Goal: Task Accomplishment & Management: Use online tool/utility

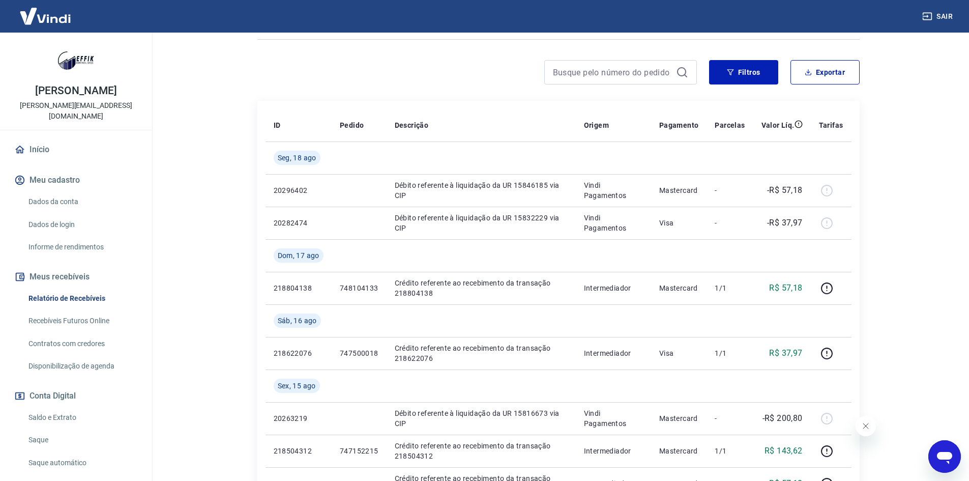
scroll to position [102, 0]
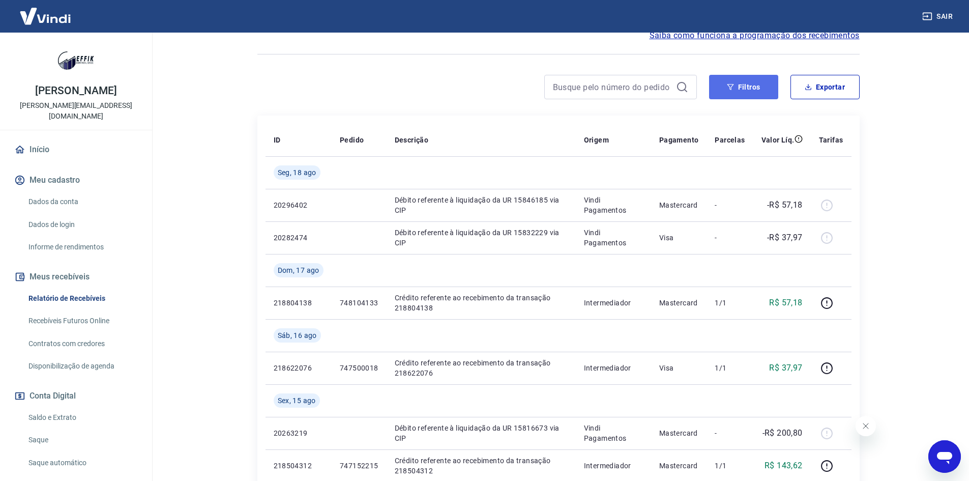
click at [736, 86] on button "Filtros" at bounding box center [743, 87] width 69 height 24
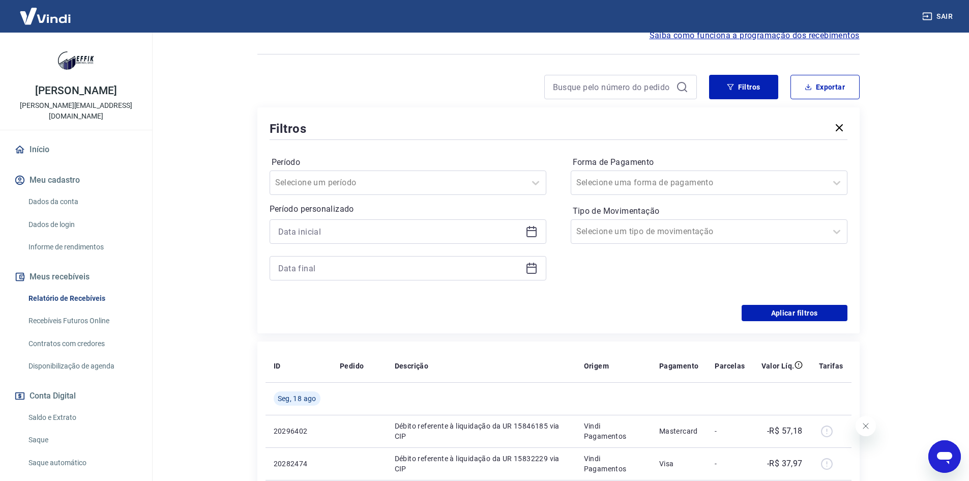
click at [339, 283] on div "Período Selecione um período Período personalizado" at bounding box center [408, 223] width 277 height 138
click at [339, 264] on input at bounding box center [399, 267] width 243 height 15
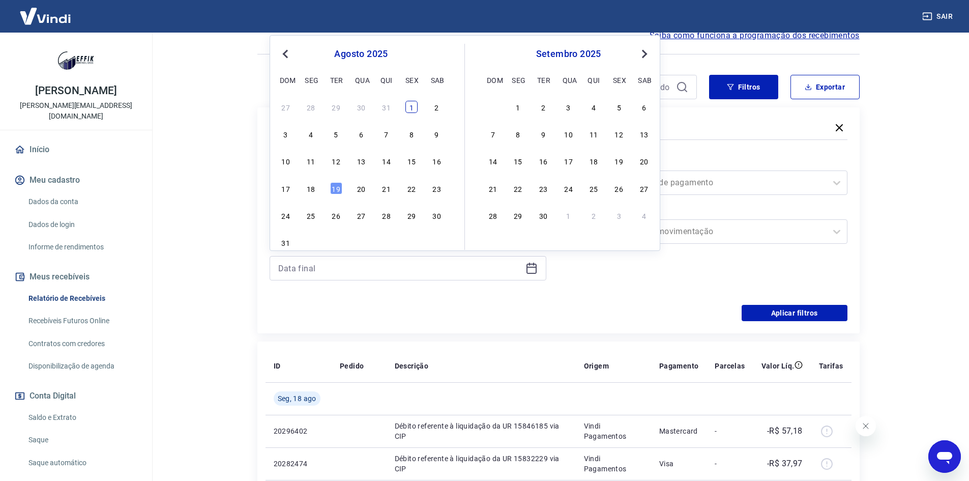
click at [408, 104] on div "1" at bounding box center [411, 107] width 12 height 12
type input "[DATE]"
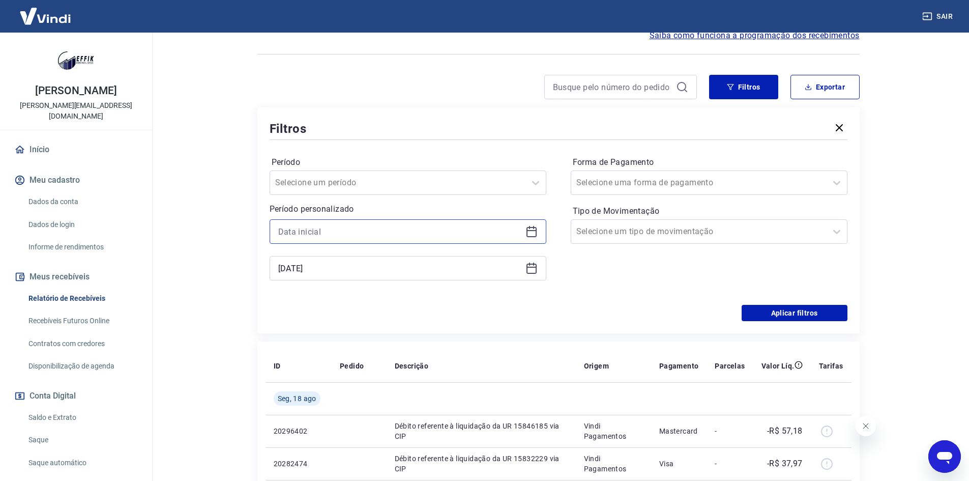
click at [320, 231] on input at bounding box center [399, 231] width 243 height 15
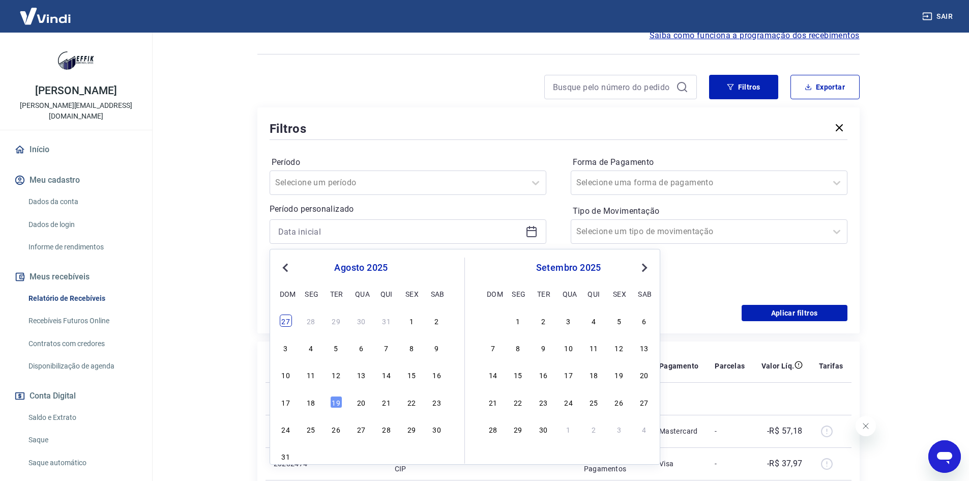
click at [284, 322] on div "27" at bounding box center [286, 320] width 12 height 12
type input "[DATE]"
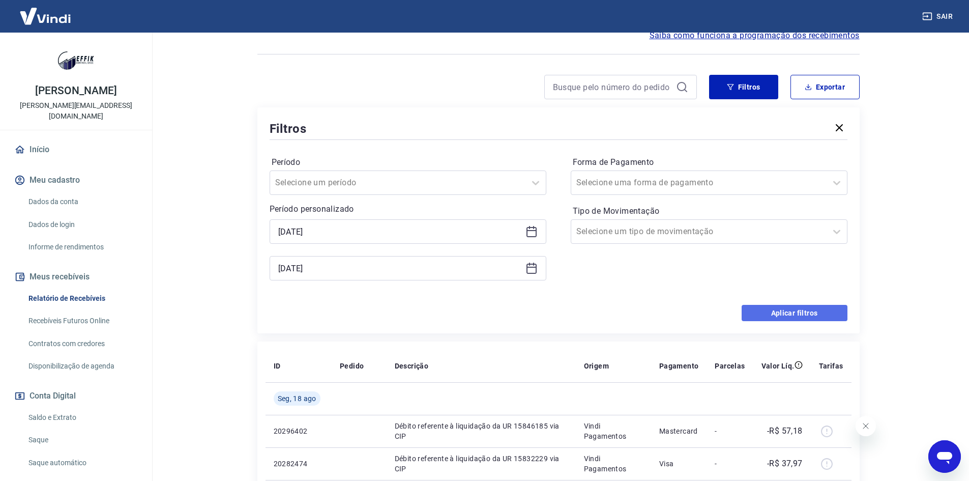
click at [774, 309] on button "Aplicar filtros" at bounding box center [794, 313] width 106 height 16
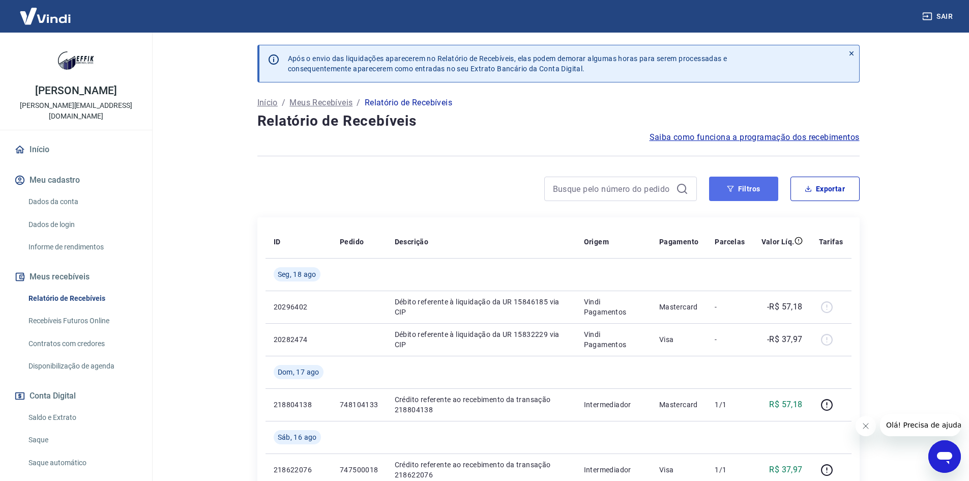
click at [737, 194] on button "Filtros" at bounding box center [743, 188] width 69 height 24
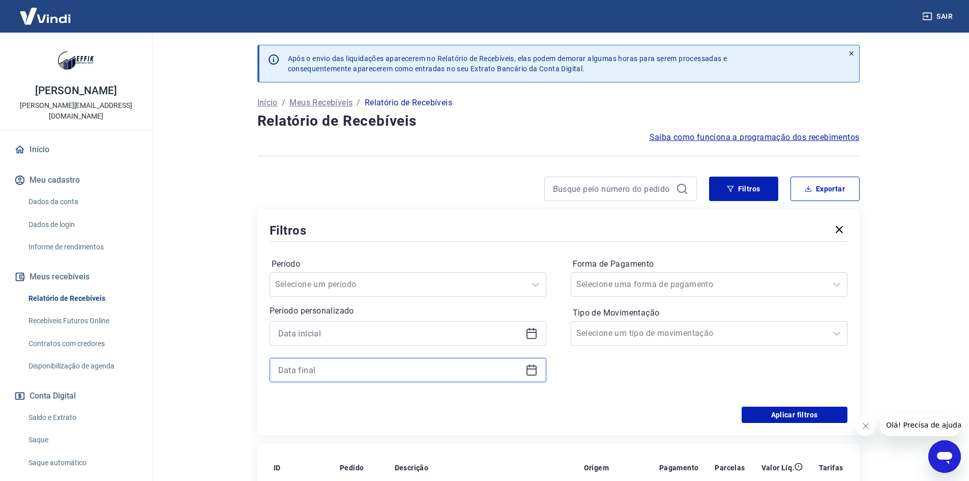
click at [331, 366] on input at bounding box center [399, 369] width 243 height 15
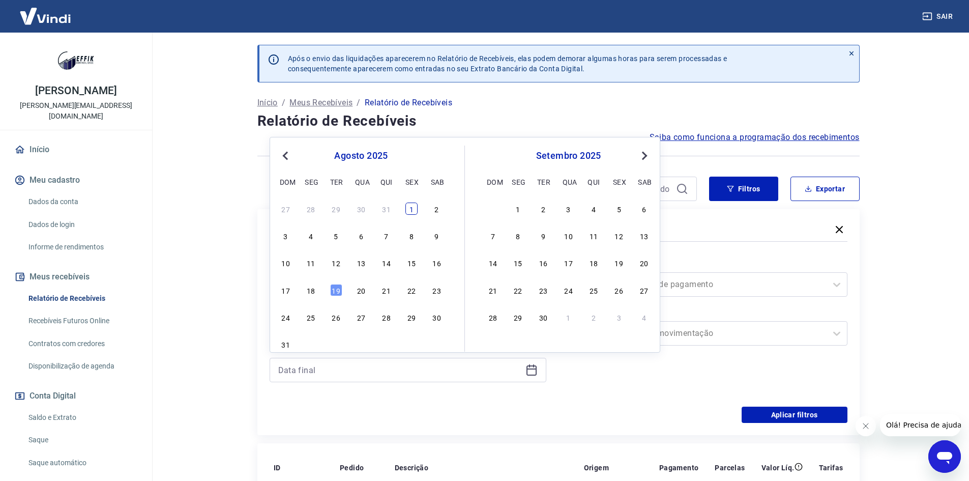
click at [416, 206] on div "1" at bounding box center [411, 208] width 12 height 12
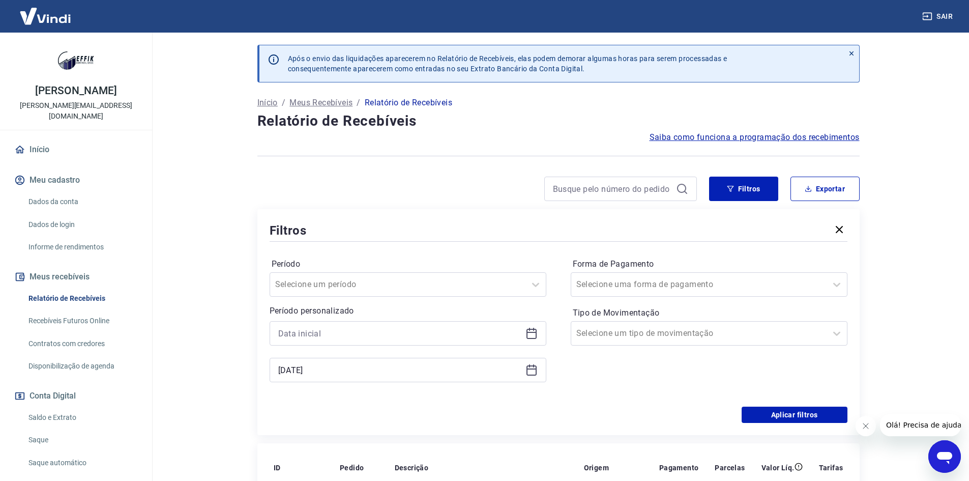
type input "[DATE]"
click at [342, 334] on input at bounding box center [399, 332] width 243 height 15
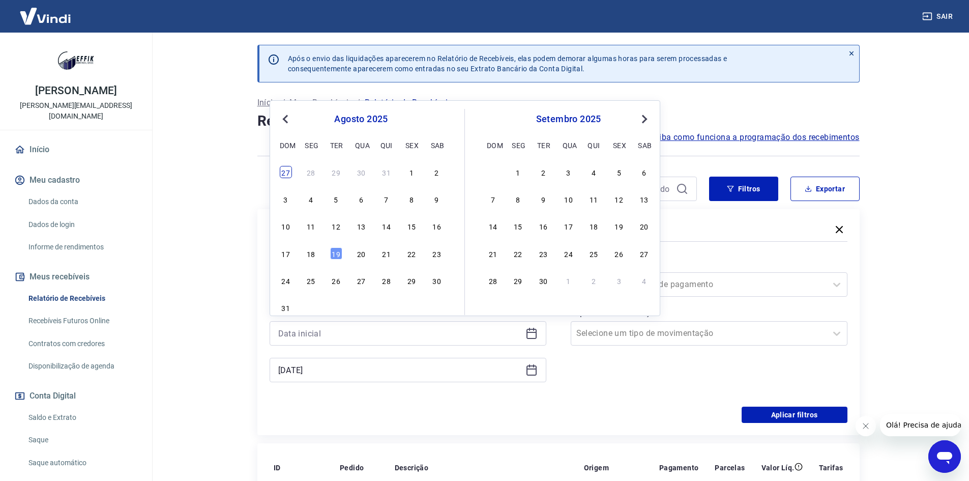
click at [290, 173] on div "27" at bounding box center [286, 172] width 12 height 12
type input "[DATE]"
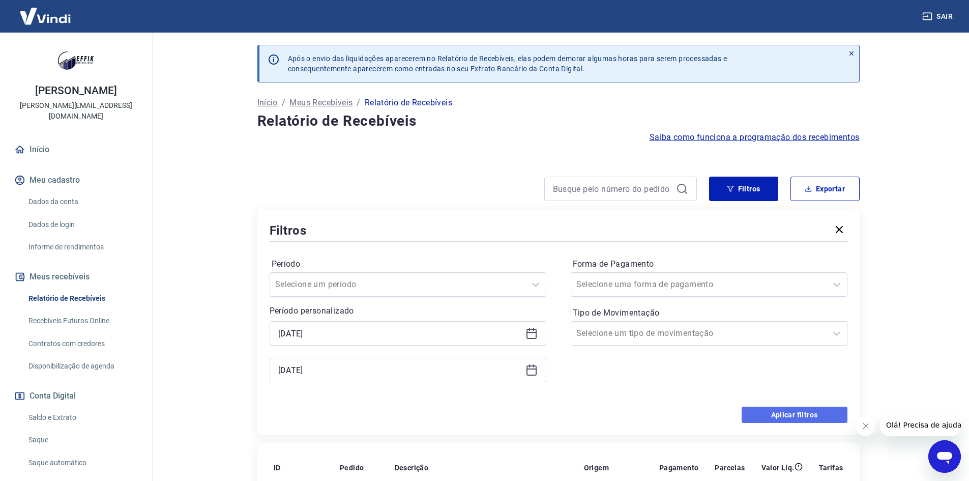
click at [768, 411] on button "Aplicar filtros" at bounding box center [794, 414] width 106 height 16
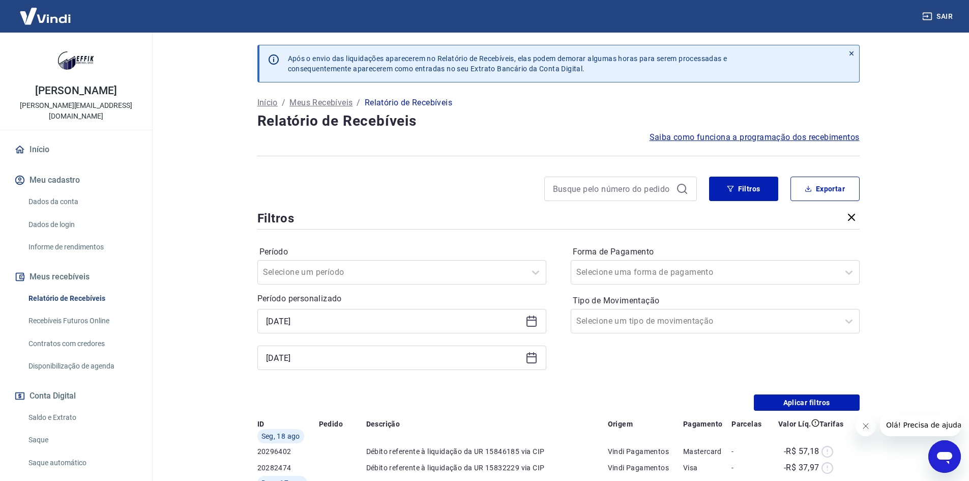
click at [858, 431] on button "Fechar mensagem da empresa" at bounding box center [865, 426] width 20 height 20
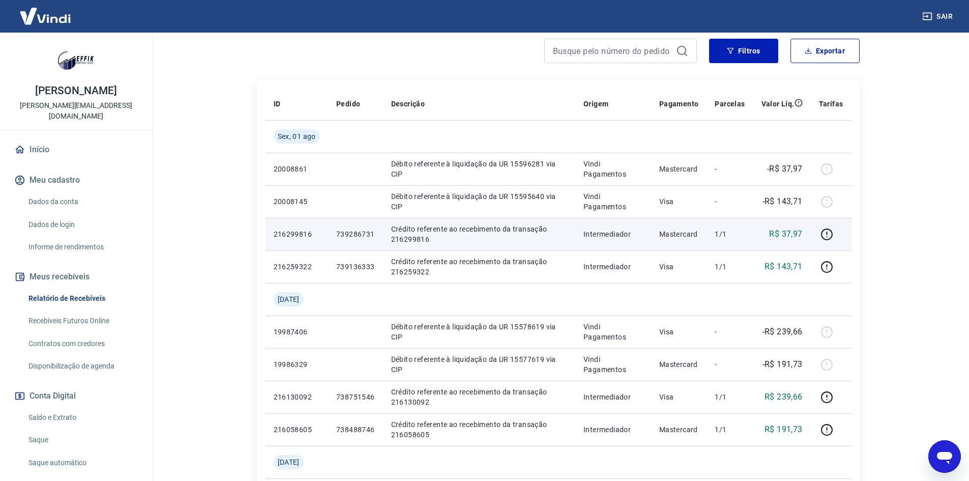
scroll to position [153, 0]
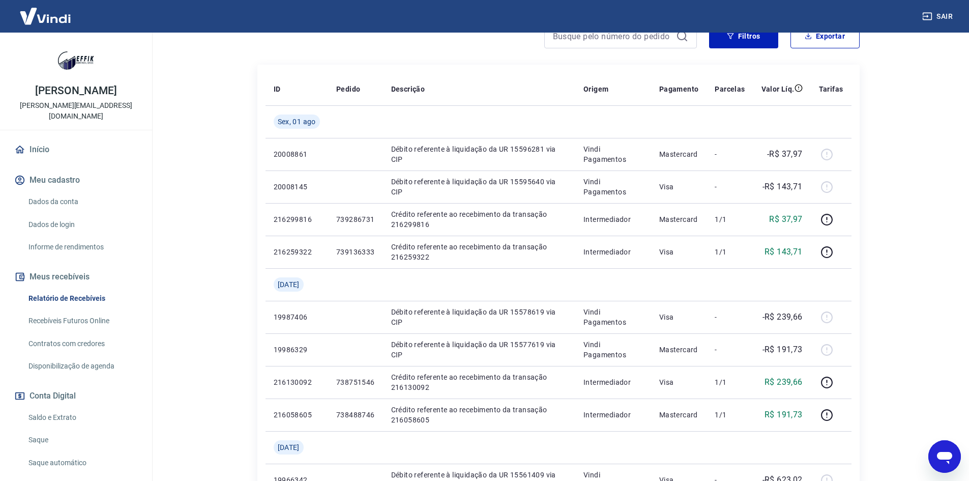
click at [205, 207] on main "Após o envio das liquidações aparecerem no Relatório de Recebíveis, elas podem …" at bounding box center [557, 104] width 821 height 448
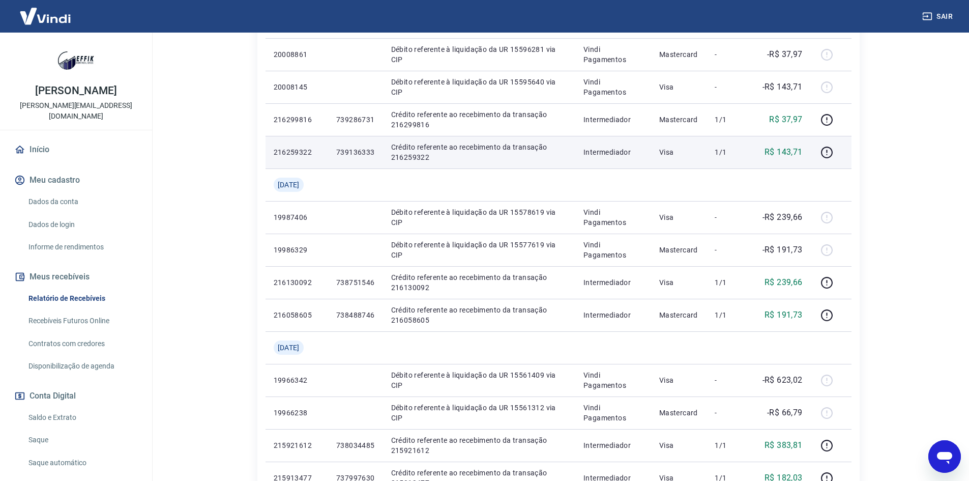
scroll to position [305, 0]
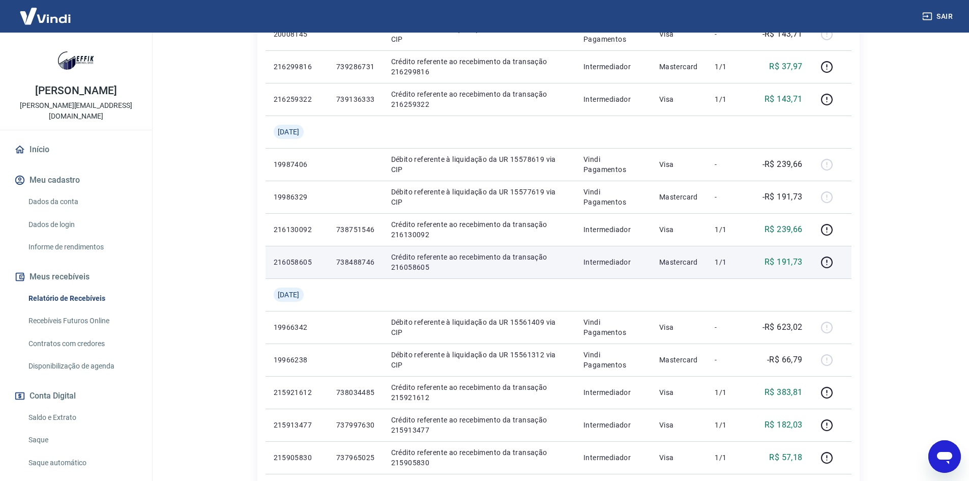
click at [366, 260] on p "738488746" at bounding box center [355, 262] width 39 height 10
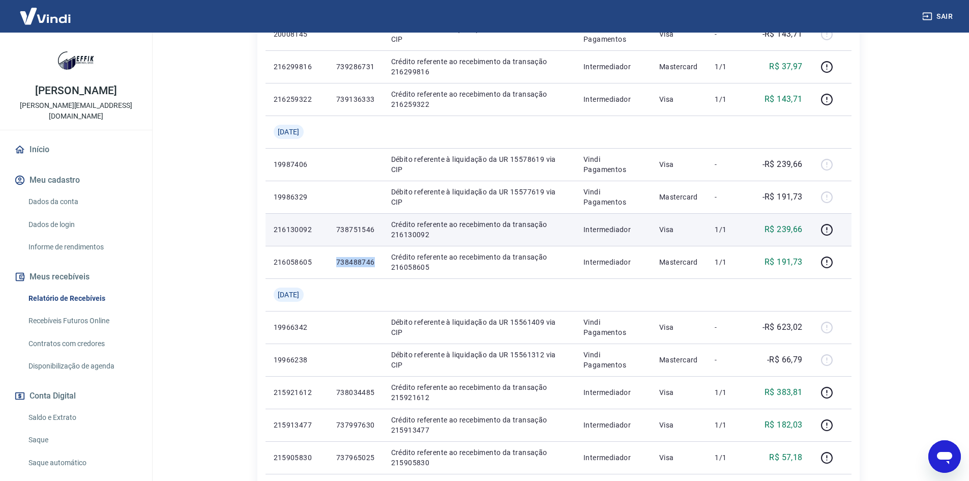
copy p "738488746"
click at [342, 226] on p "738751546" at bounding box center [355, 229] width 39 height 10
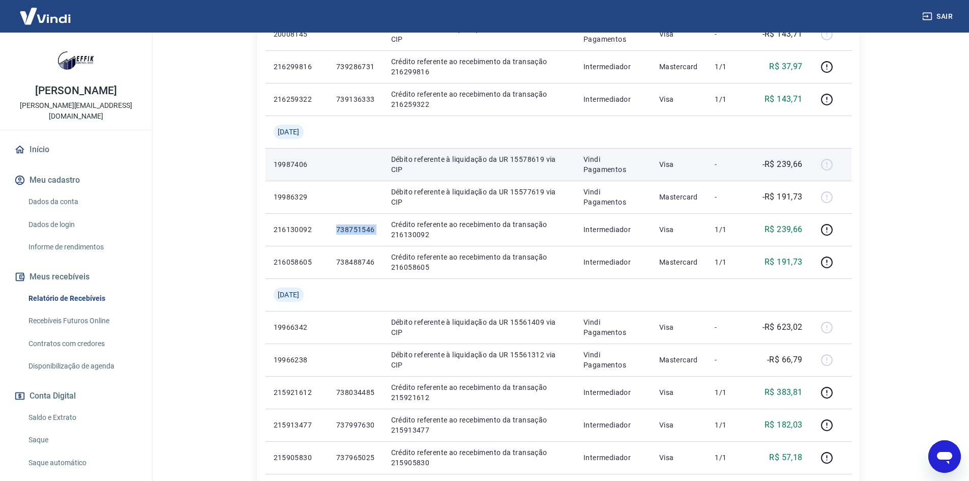
copy p "738751546"
